Goal: Navigation & Orientation: Find specific page/section

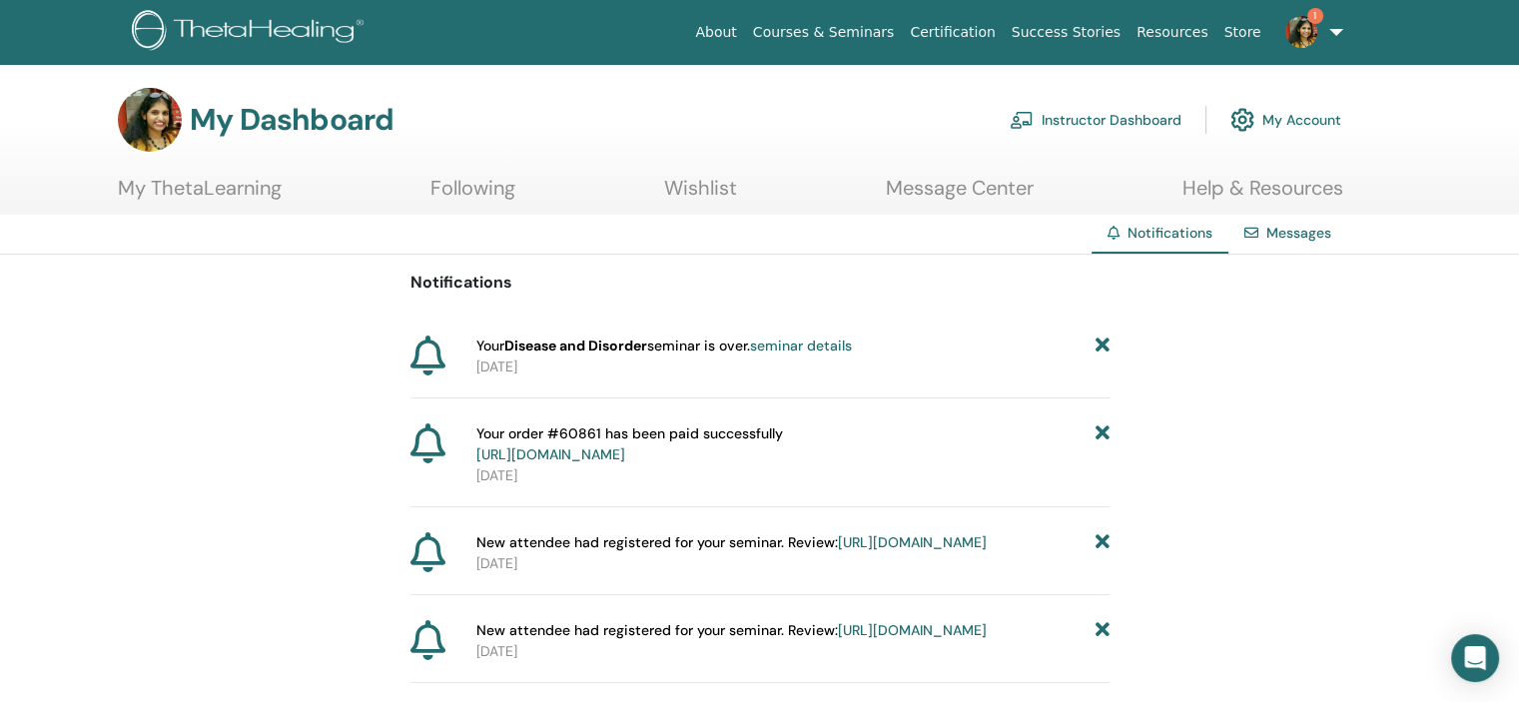
click at [1100, 338] on icon at bounding box center [1101, 345] width 14 height 21
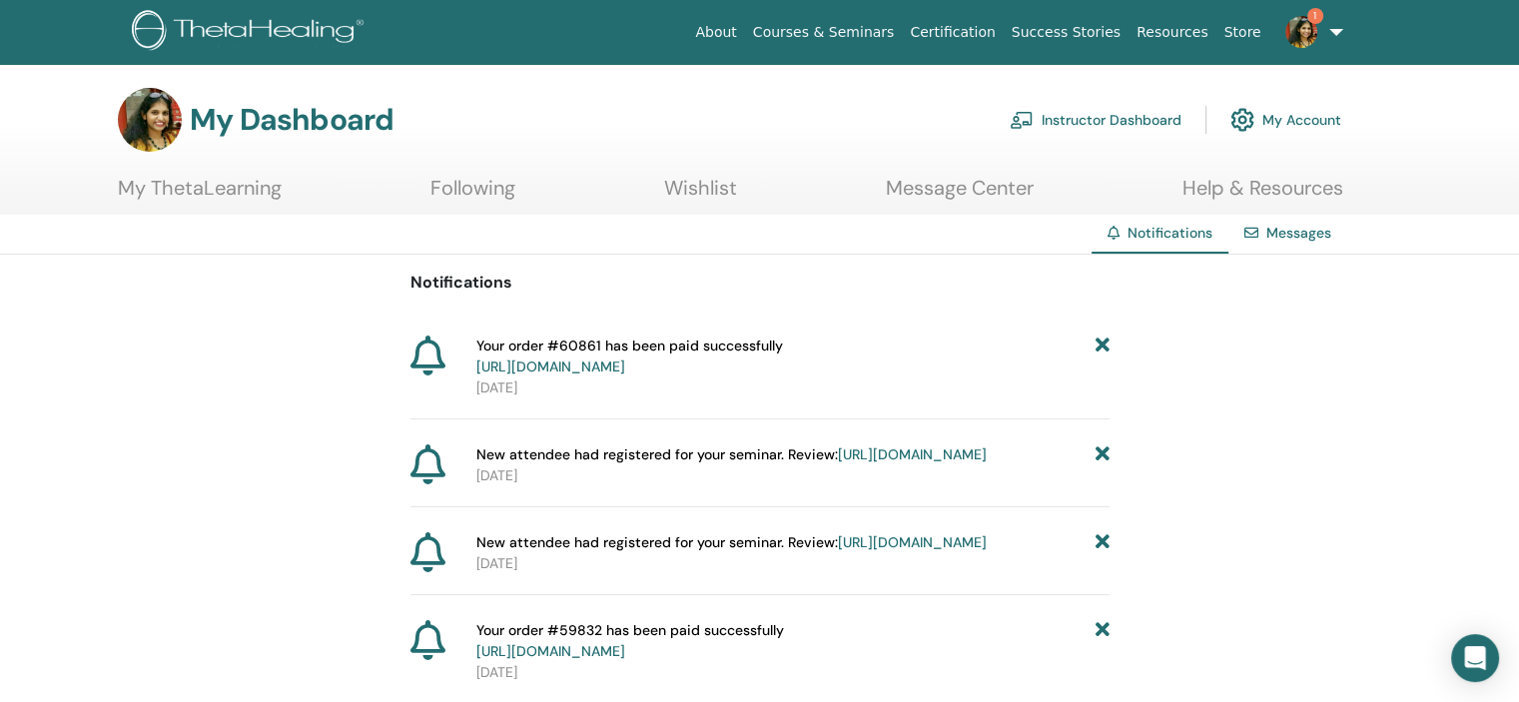
click at [1312, 27] on img at bounding box center [1301, 32] width 32 height 32
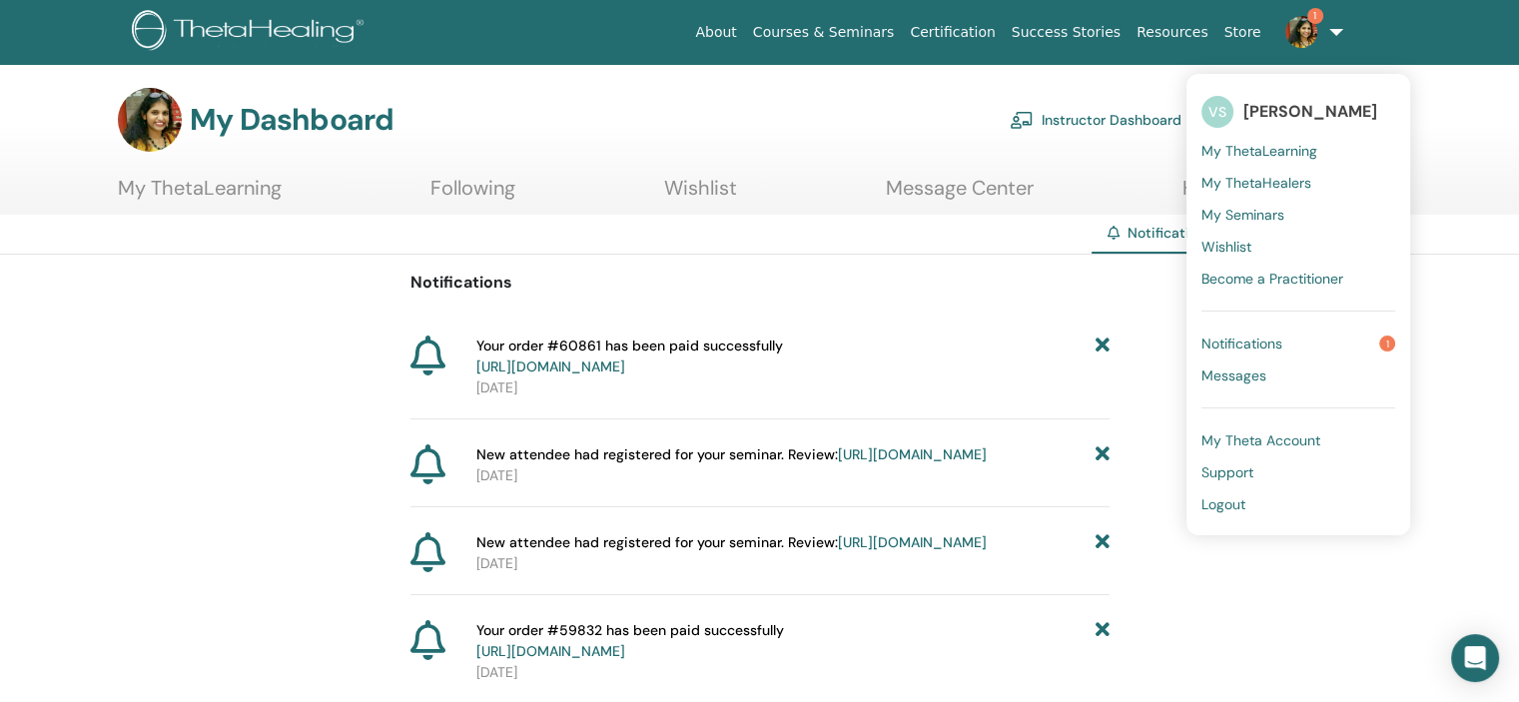
click at [1234, 345] on span "Notifications" at bounding box center [1241, 343] width 81 height 18
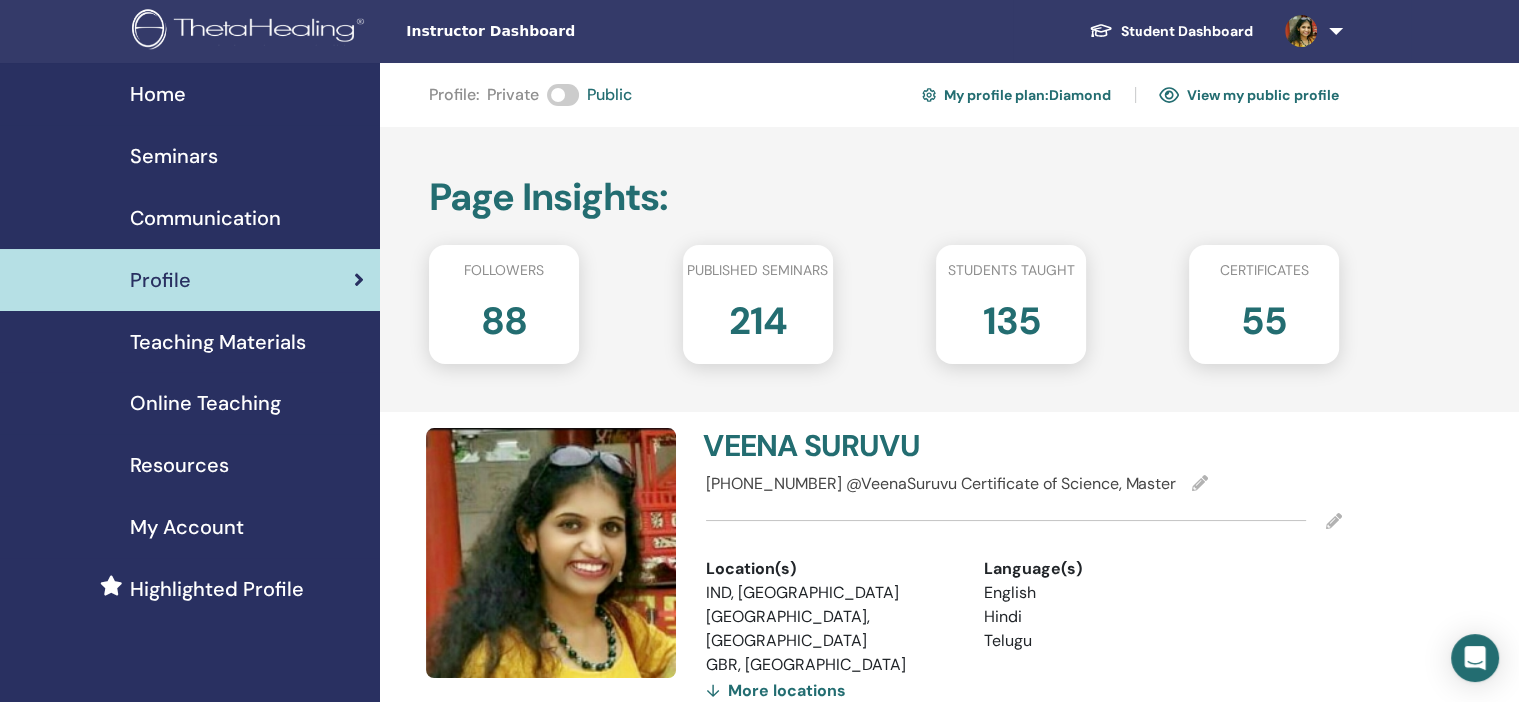
scroll to position [475, 0]
